Goal: Information Seeking & Learning: Find specific fact

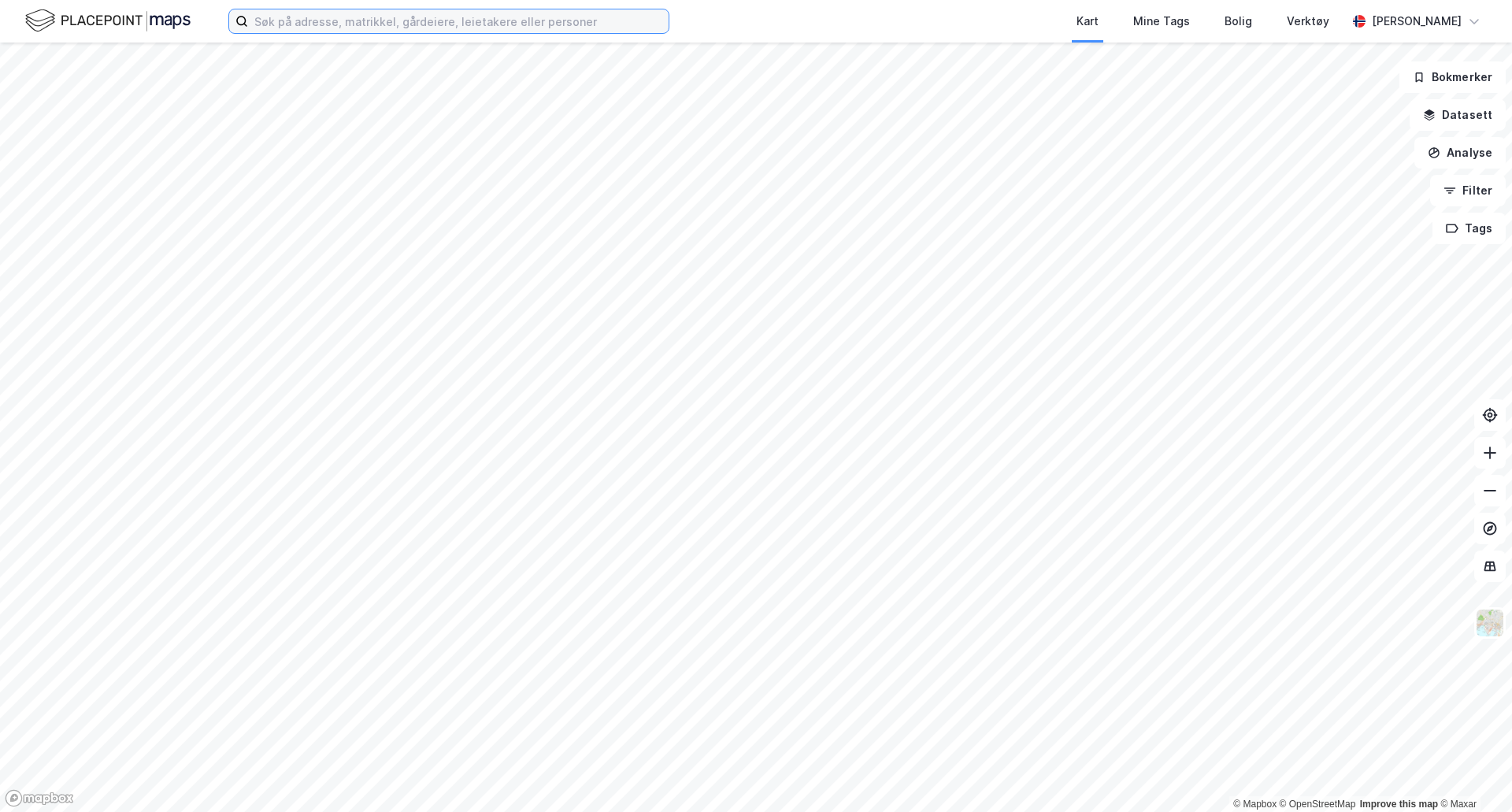
click at [294, 27] on input at bounding box center [458, 21] width 420 height 23
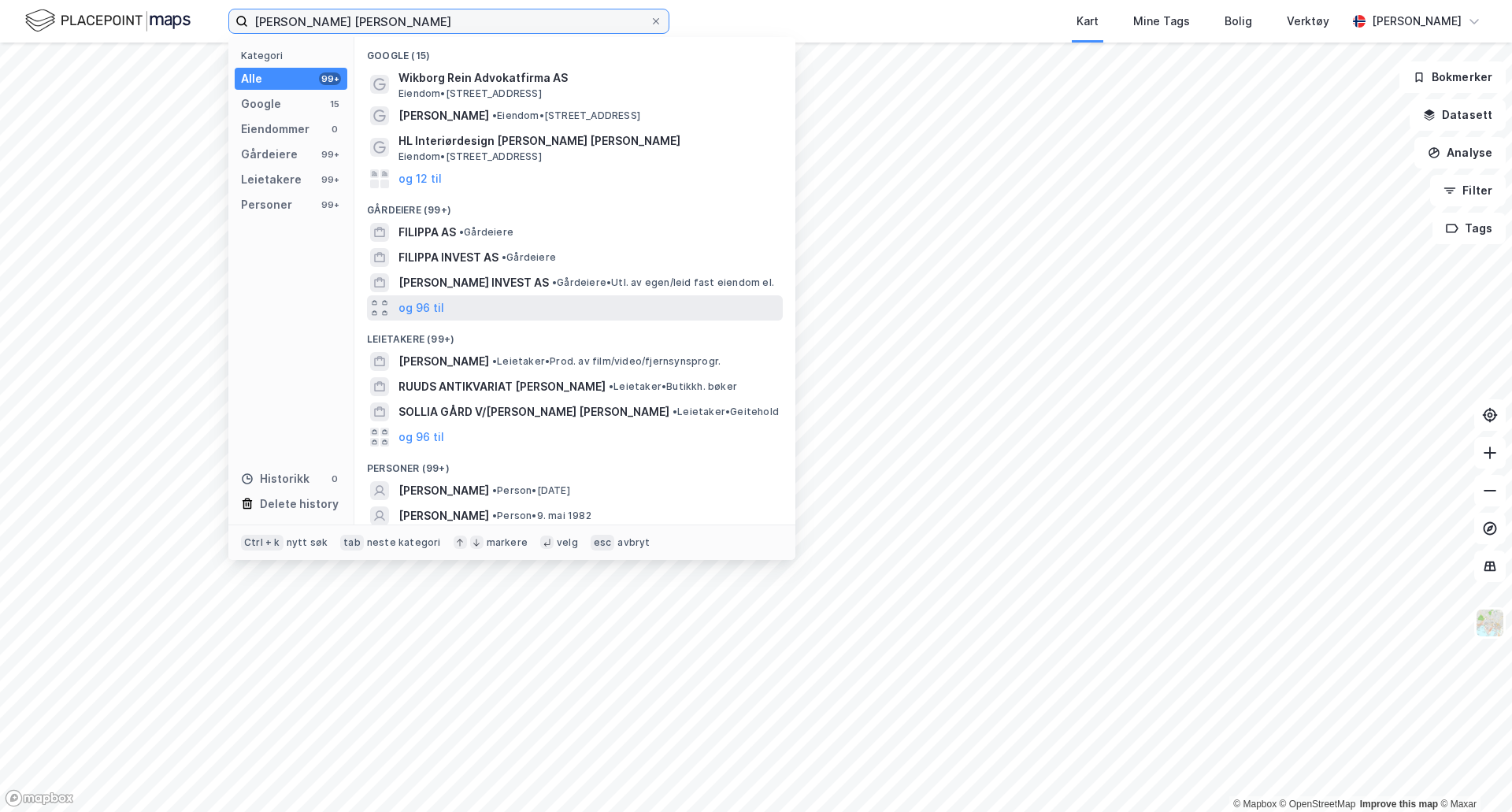
scroll to position [54, 0]
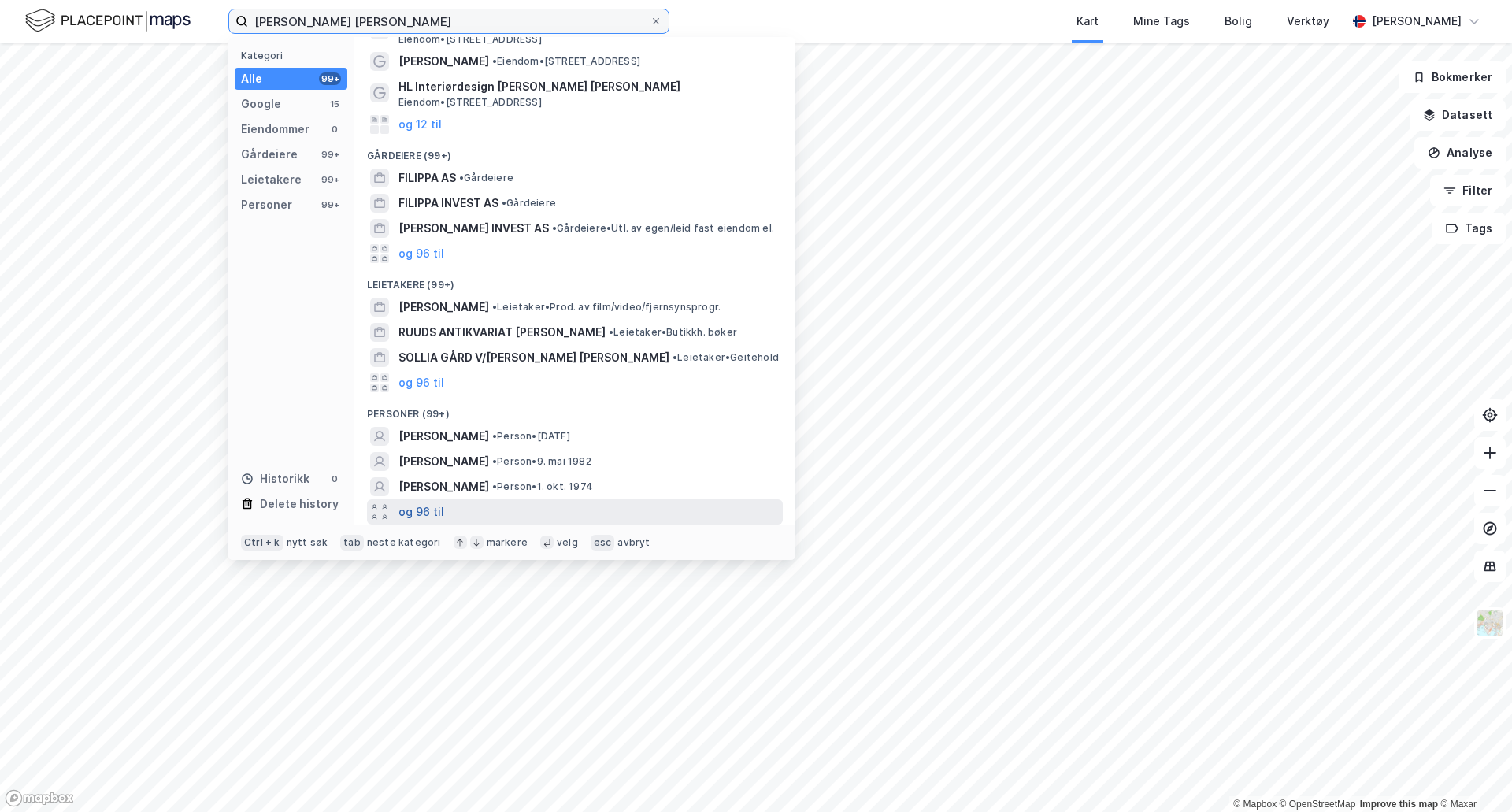
type input "[PERSON_NAME] [PERSON_NAME]"
click at [431, 512] on button "og 96 til" at bounding box center [421, 511] width 46 height 19
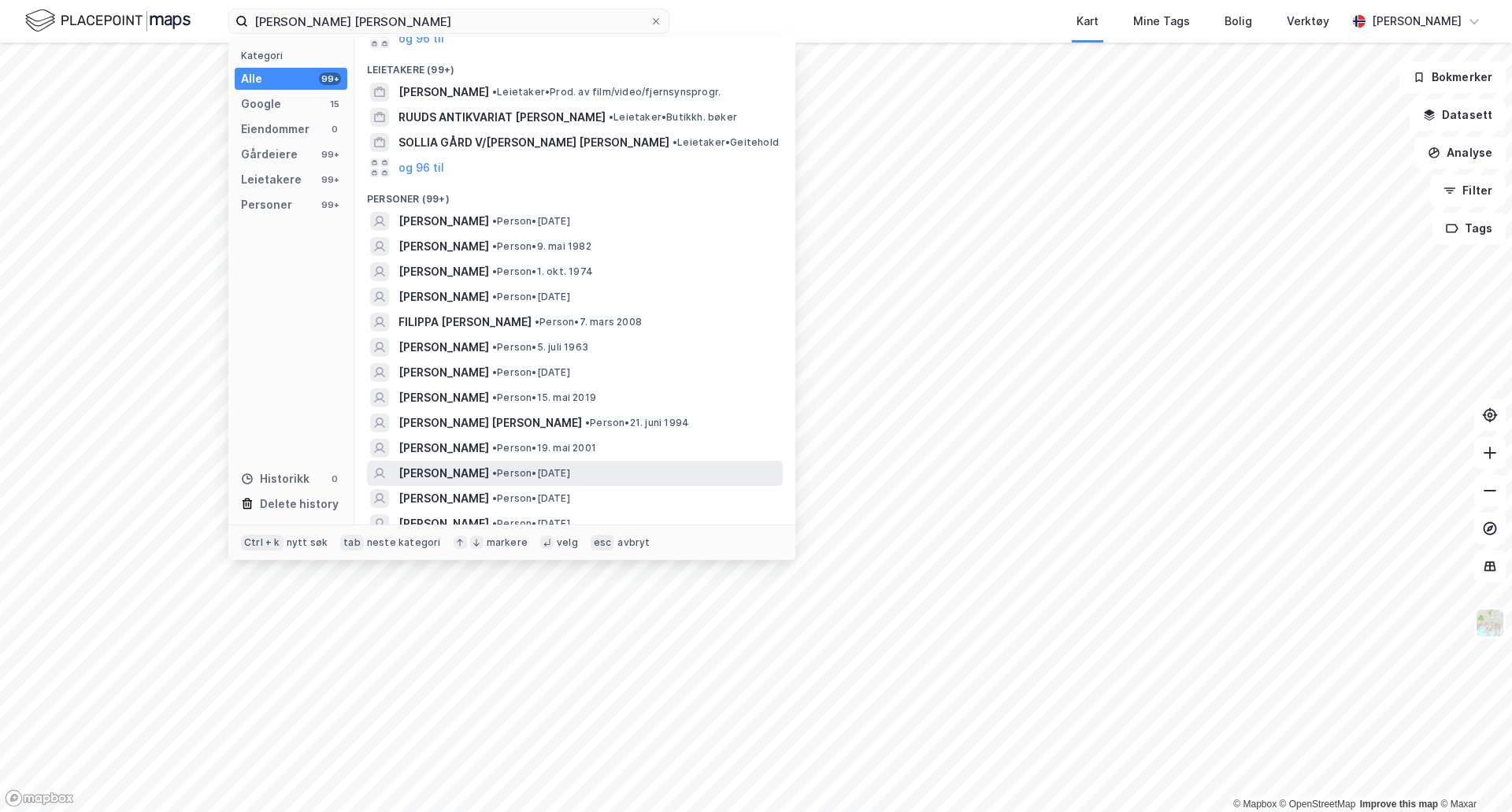
scroll to position [291, 0]
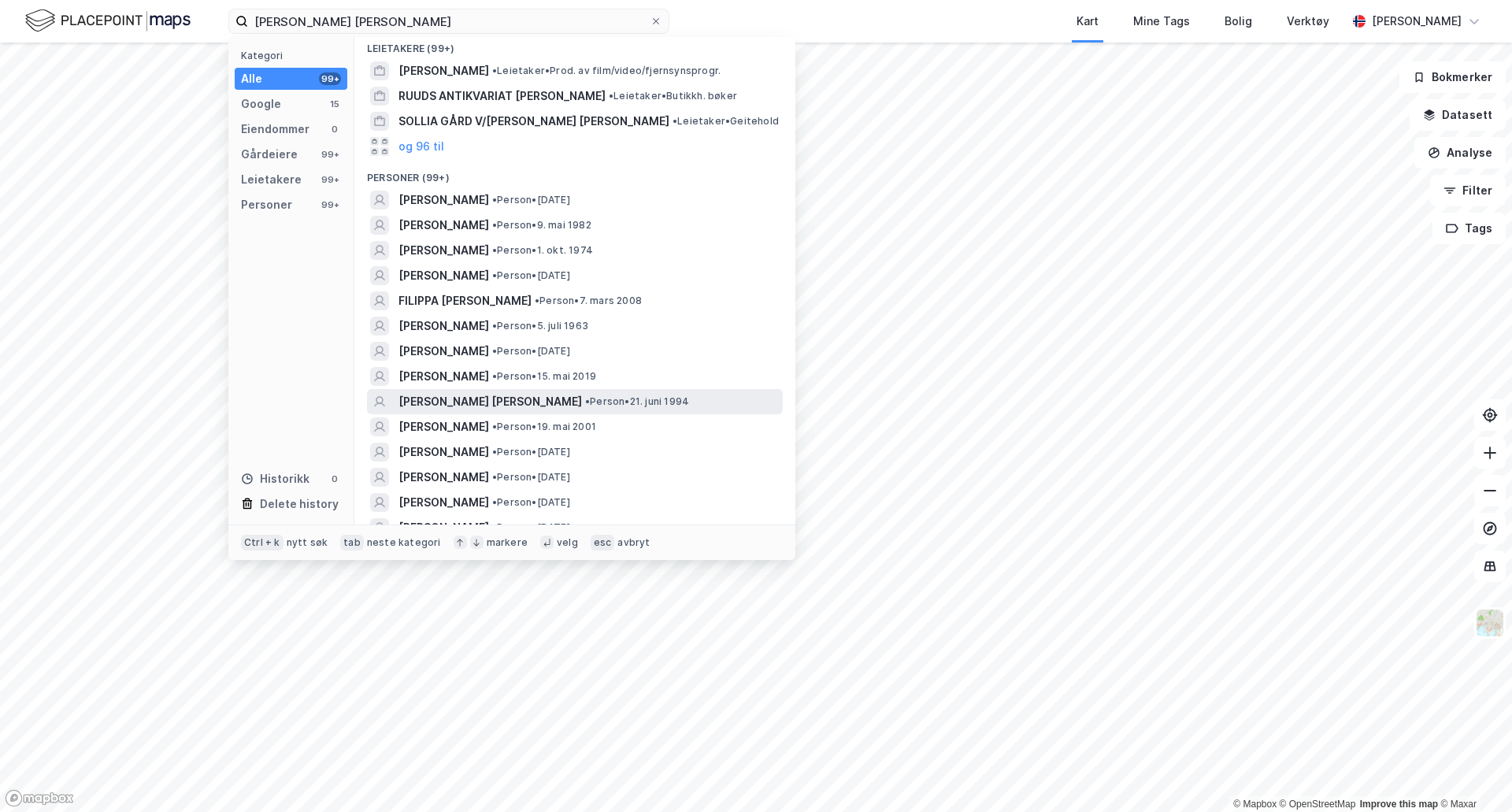
click at [632, 406] on span "• Person • 21. juni 1994" at bounding box center [637, 401] width 104 height 12
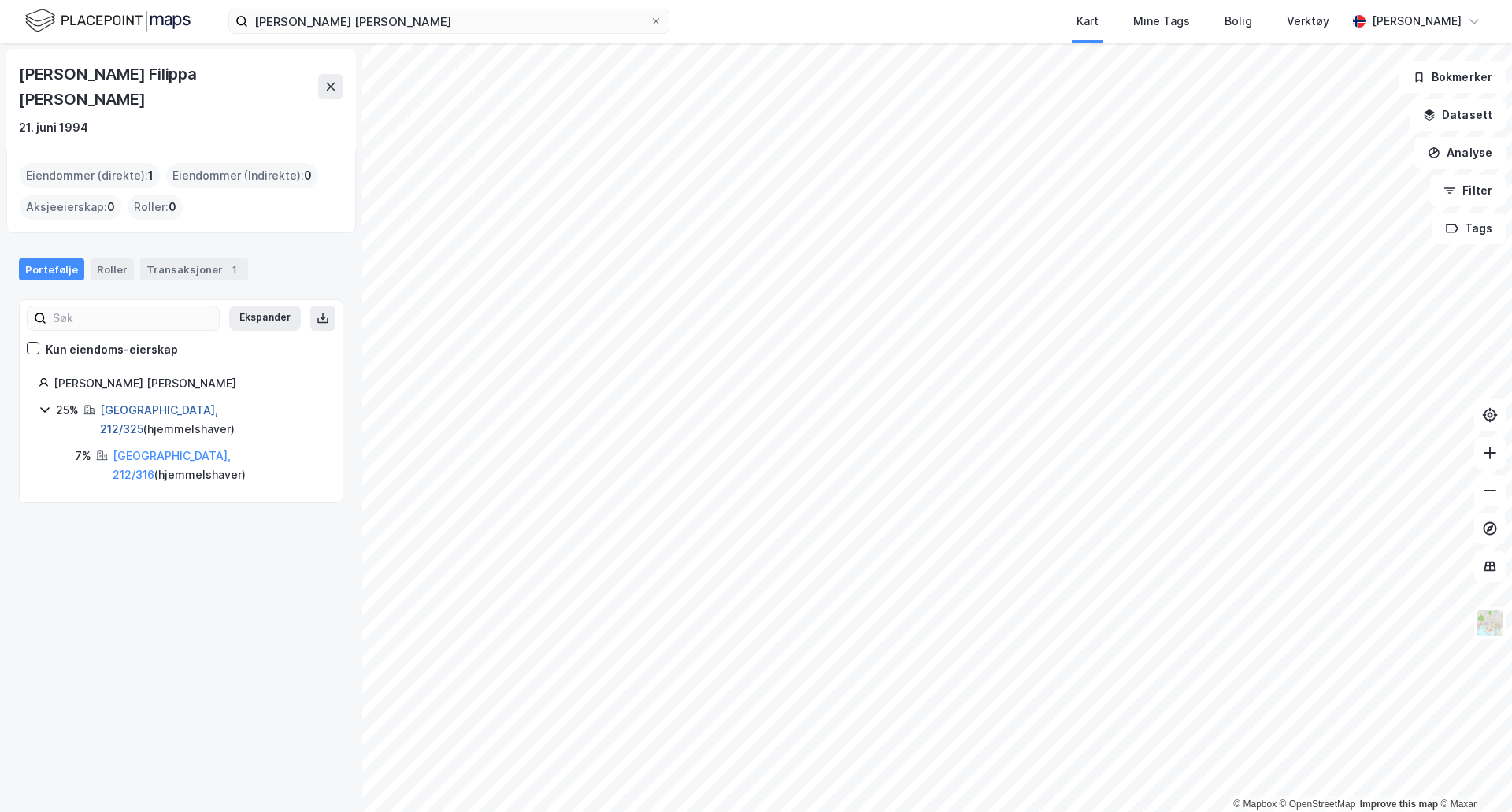
click at [147, 403] on link "[GEOGRAPHIC_DATA], 212/325" at bounding box center [159, 419] width 118 height 32
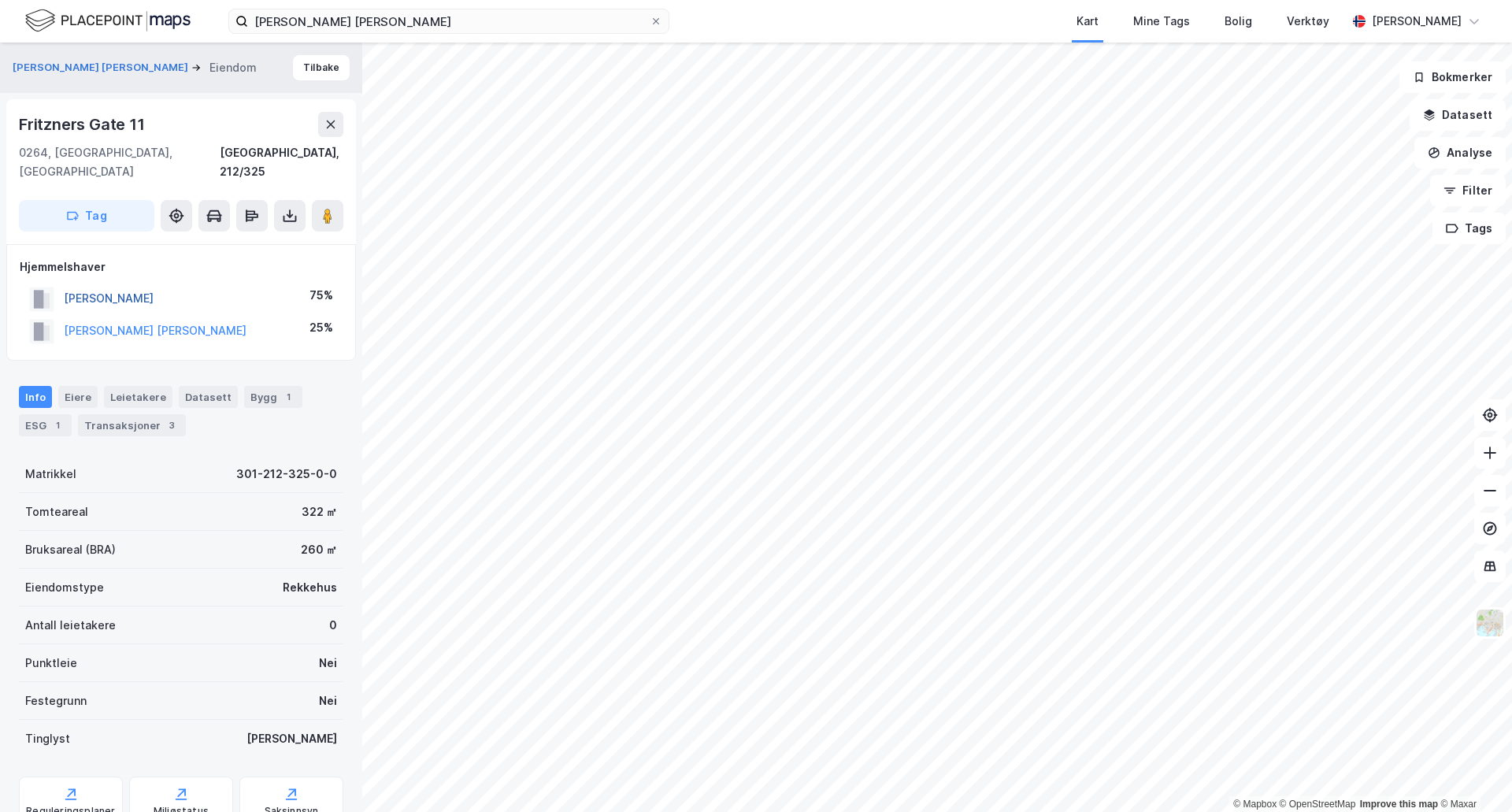
drag, startPoint x: 192, startPoint y: 276, endPoint x: 91, endPoint y: 282, distance: 101.2
click at [91, 283] on div "[PERSON_NAME] 75%" at bounding box center [182, 299] width 323 height 32
click at [121, 415] on div "Transaksjoner 3" at bounding box center [132, 426] width 108 height 22
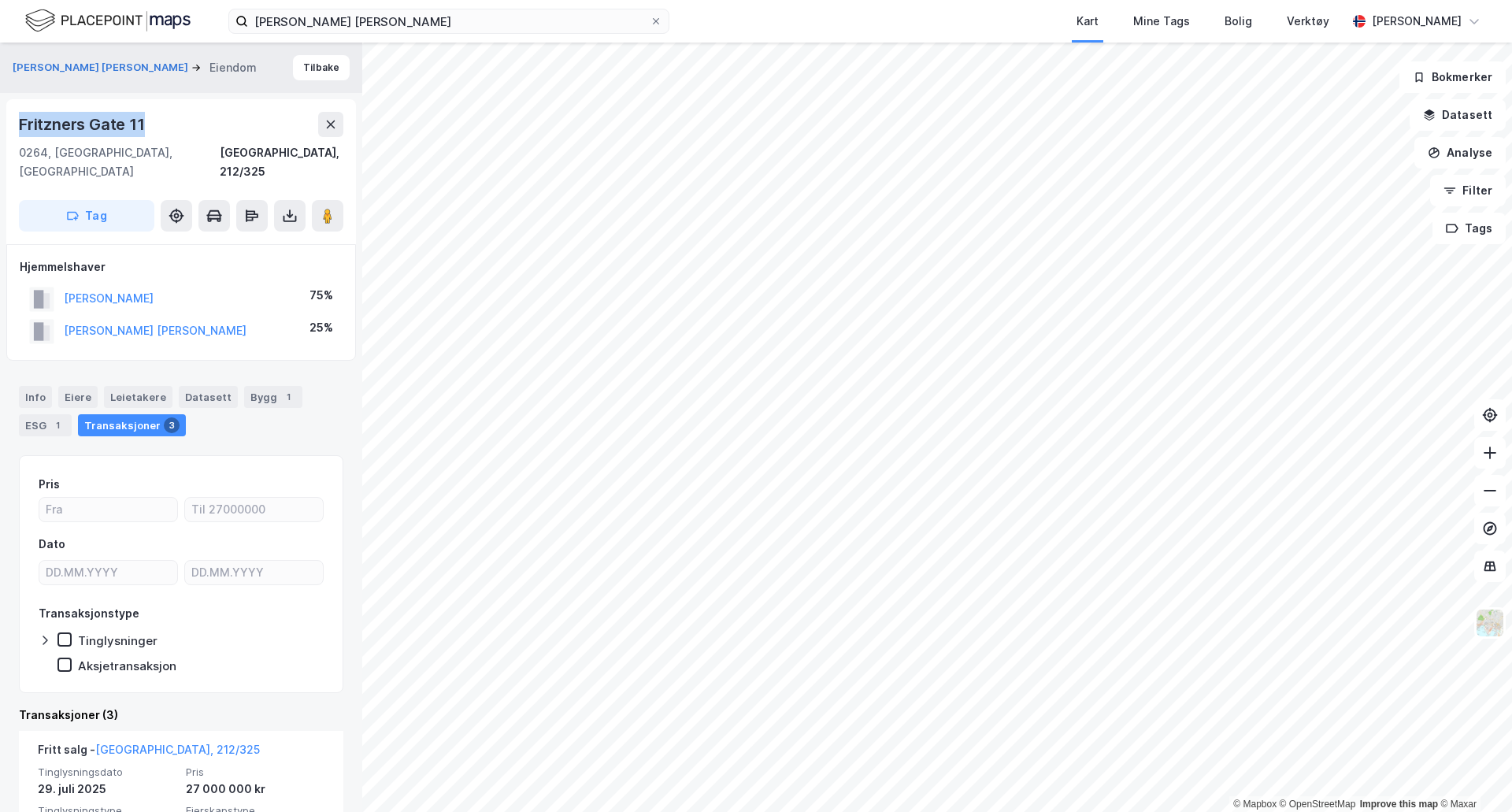
drag, startPoint x: 162, startPoint y: 121, endPoint x: 12, endPoint y: 118, distance: 150.0
click at [12, 118] on div "[STREET_ADDRESS], 212/325 Tag" at bounding box center [182, 172] width 350 height 145
copy div "Fritzners Gate 11"
click at [34, 386] on div "Info" at bounding box center [36, 396] width 33 height 22
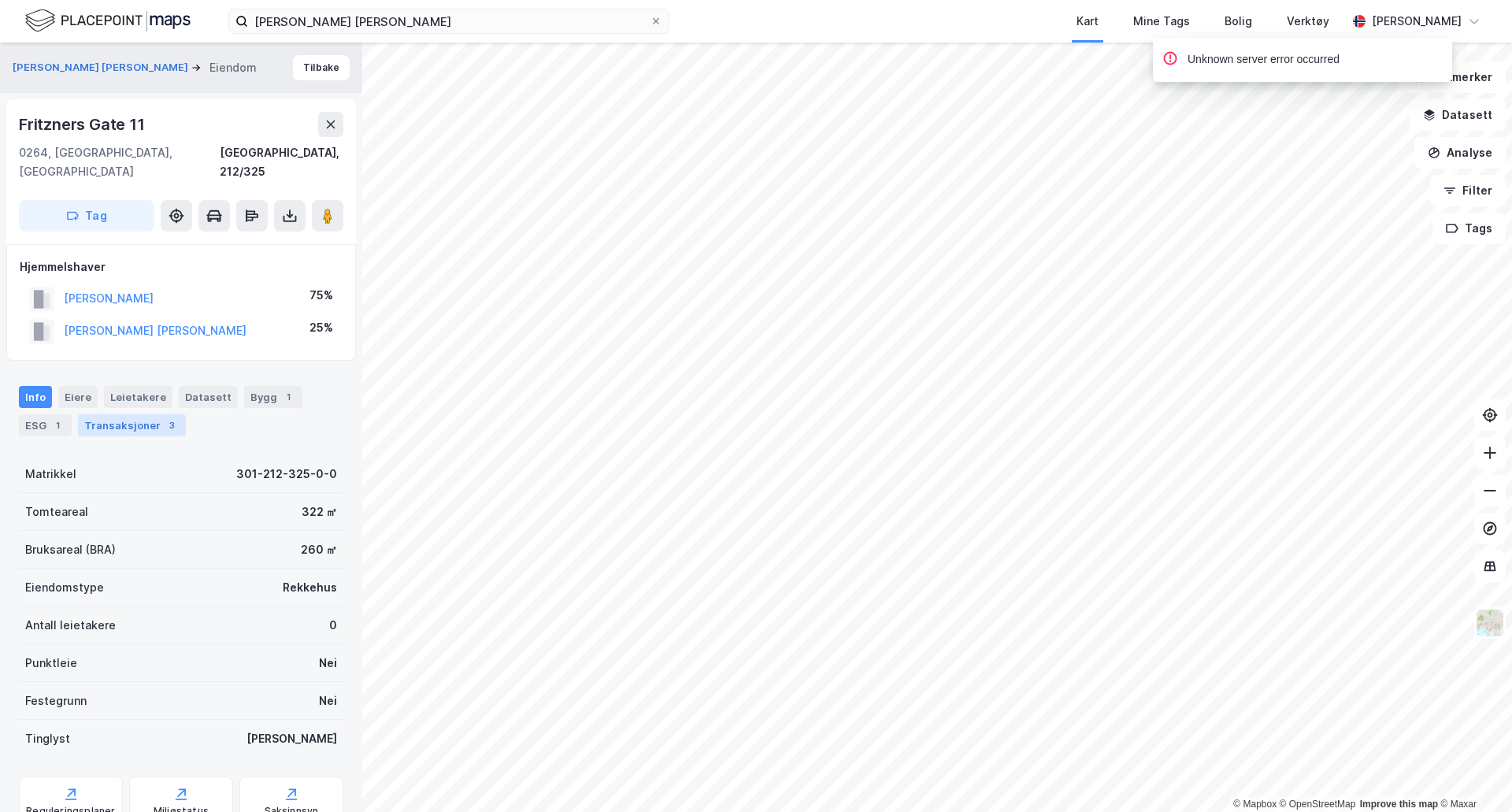
click at [120, 415] on div "Transaksjoner 3" at bounding box center [132, 426] width 108 height 22
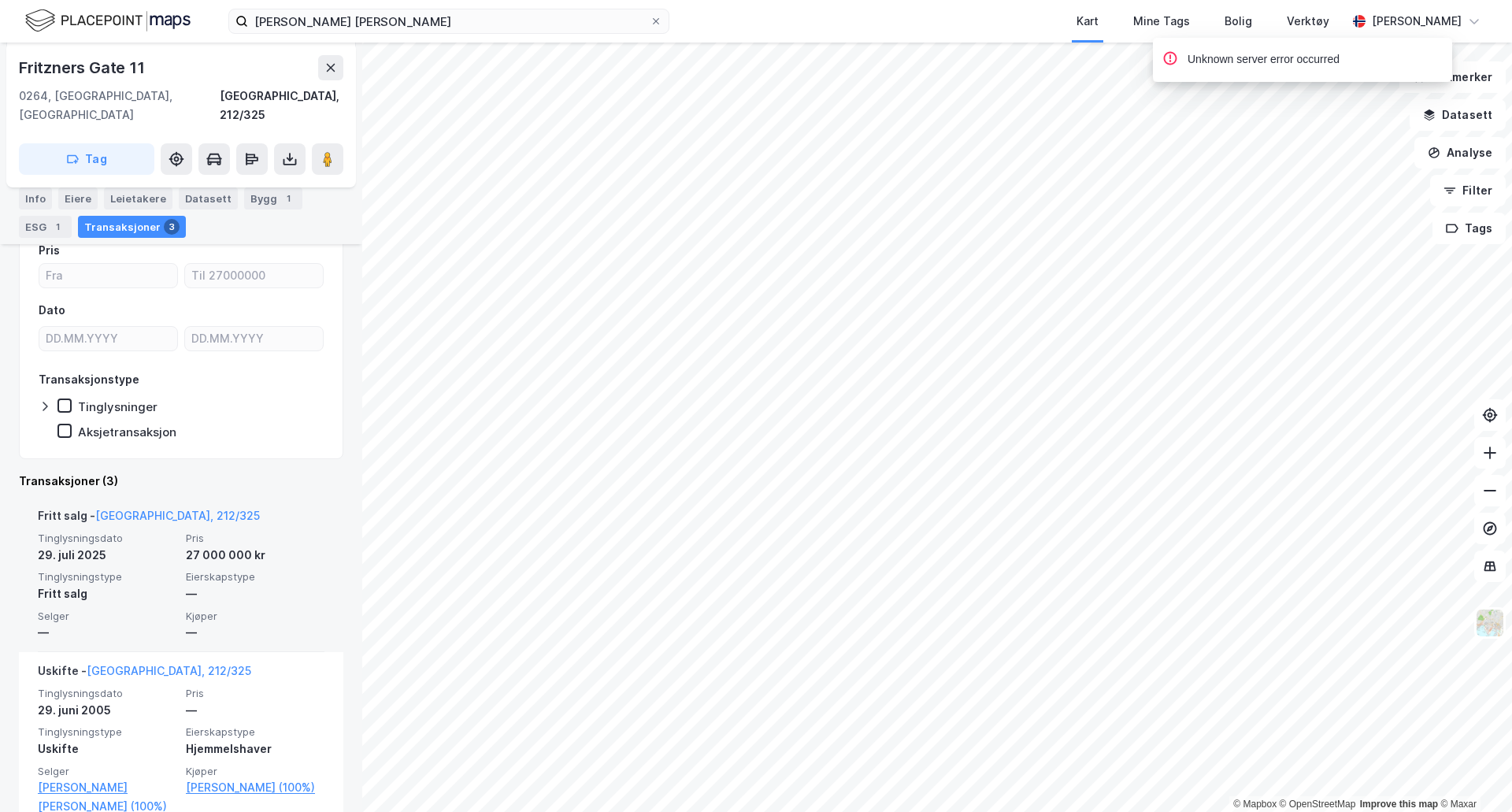
scroll to position [237, 0]
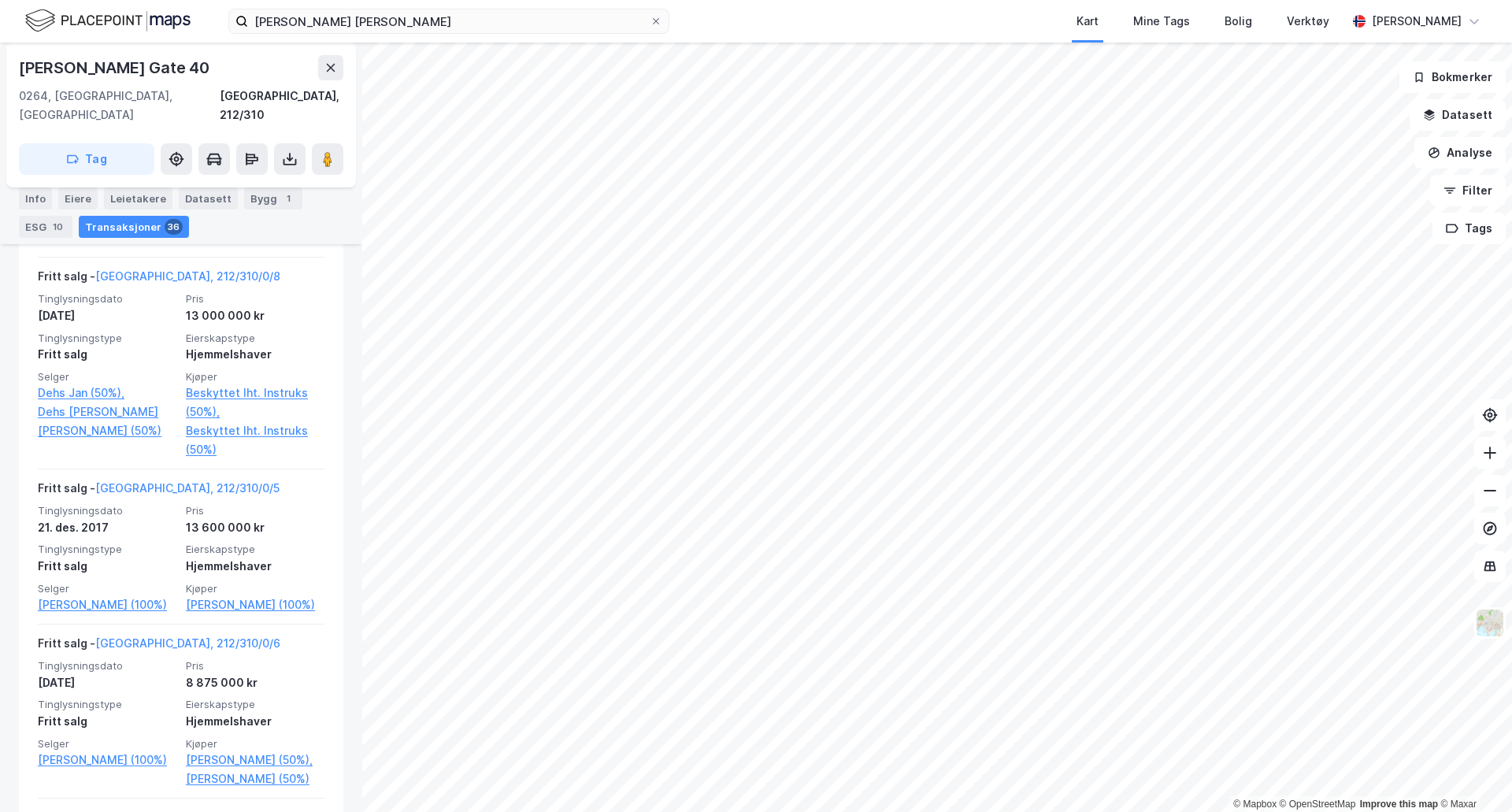
scroll to position [1339, 0]
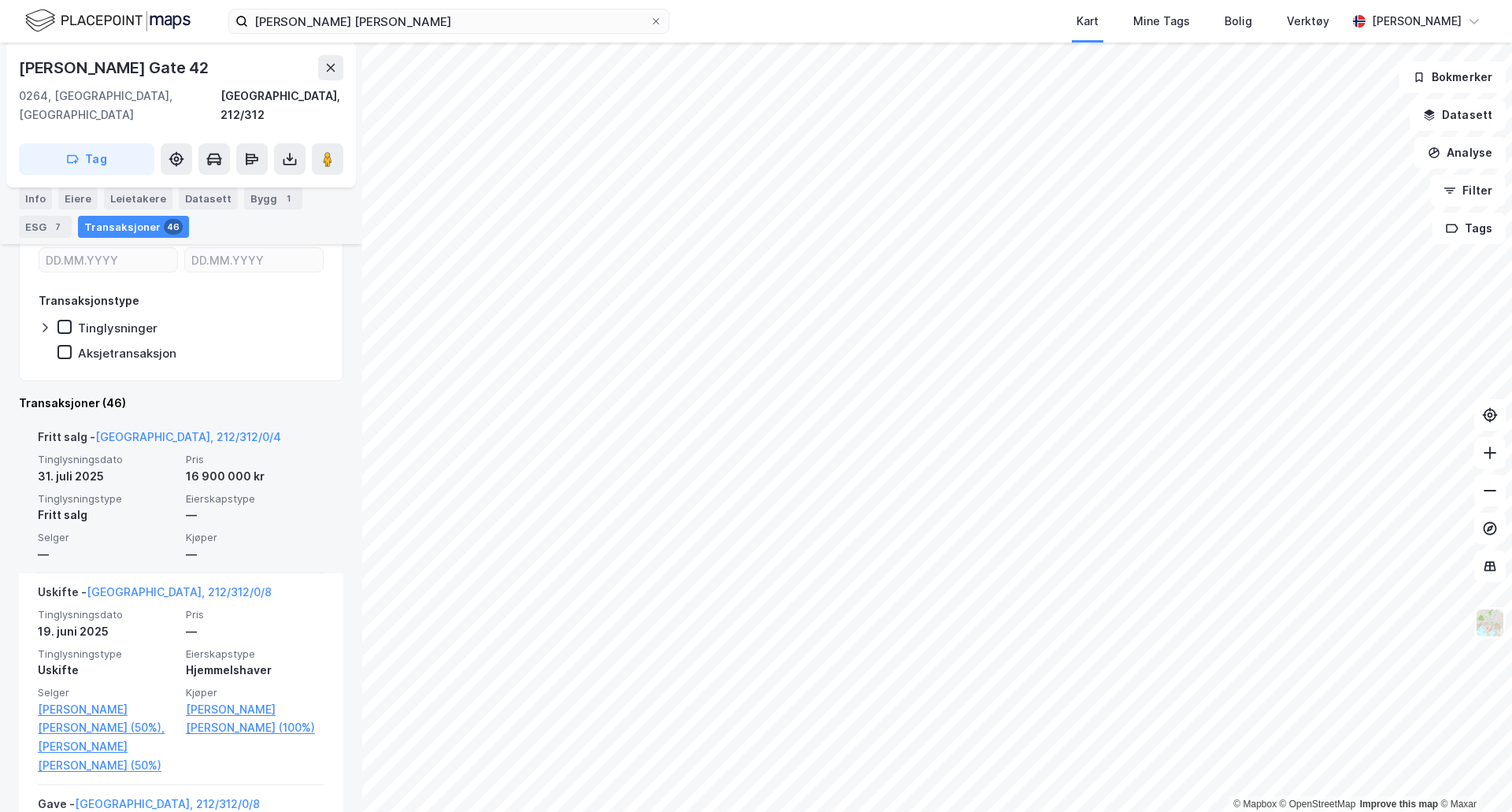
scroll to position [526, 0]
click at [163, 430] on link "[GEOGRAPHIC_DATA], 212/312/0/4" at bounding box center [187, 436] width 186 height 13
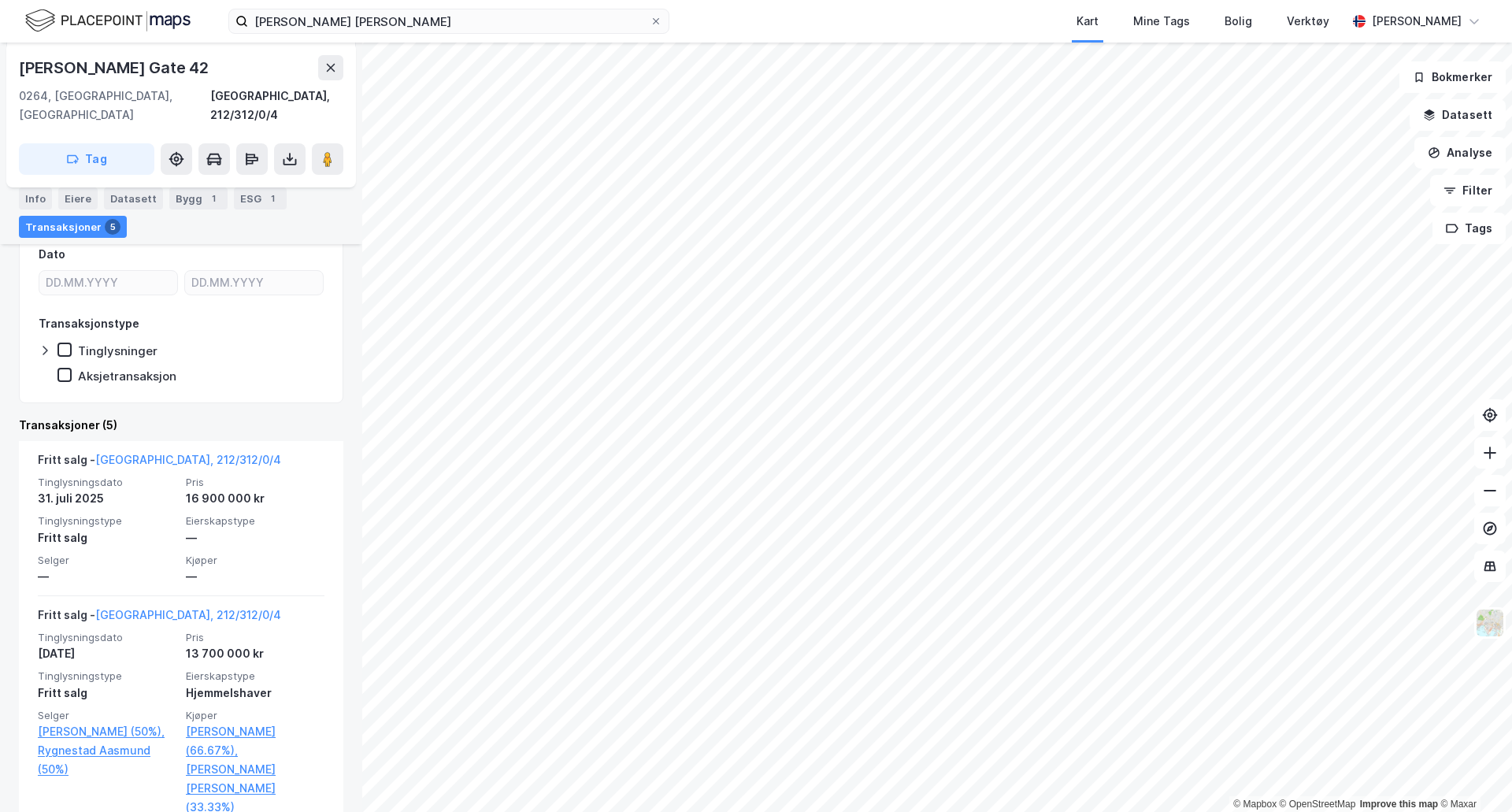
scroll to position [473, 0]
